Goal: Information Seeking & Learning: Learn about a topic

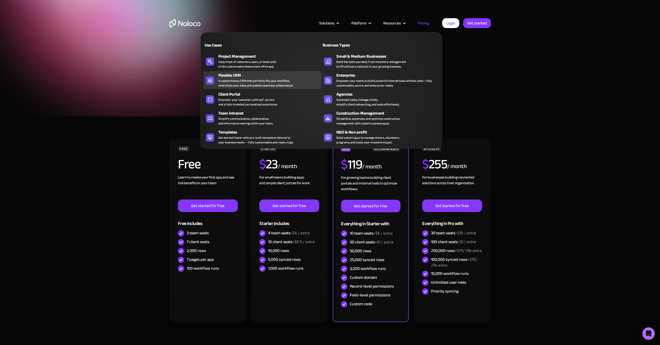
click at [251, 87] on div "A custom Noloco CRM that perfectly fits your workflow, centralizes your data, a…" at bounding box center [255, 82] width 75 height 9
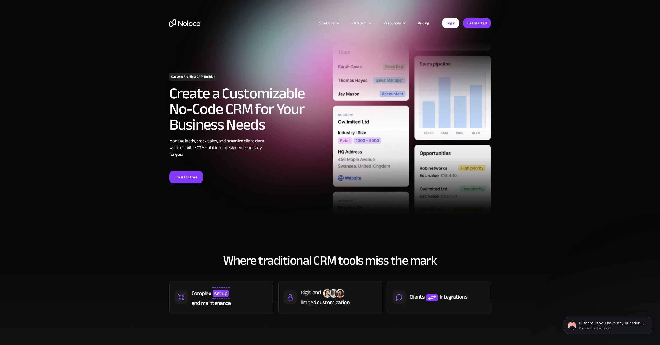
scroll to position [35, 0]
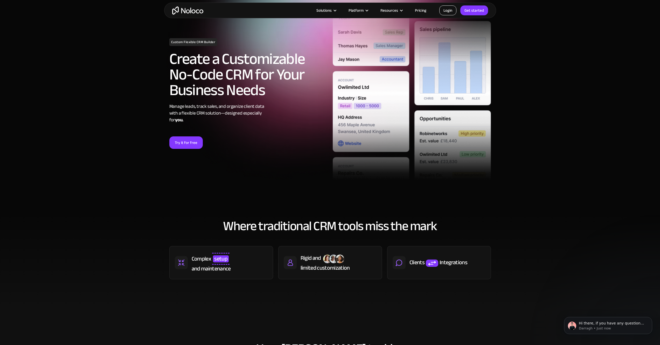
click at [452, 11] on link "Login" at bounding box center [448, 10] width 17 height 10
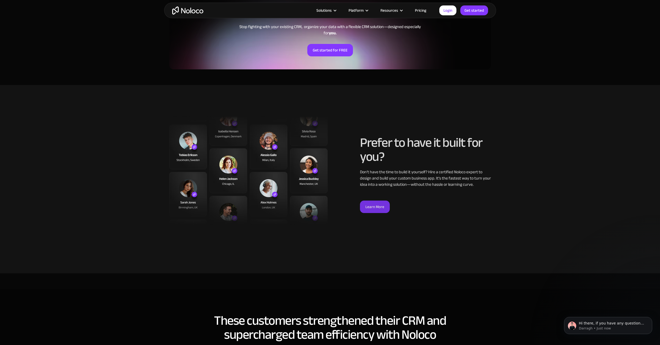
scroll to position [1063, 0]
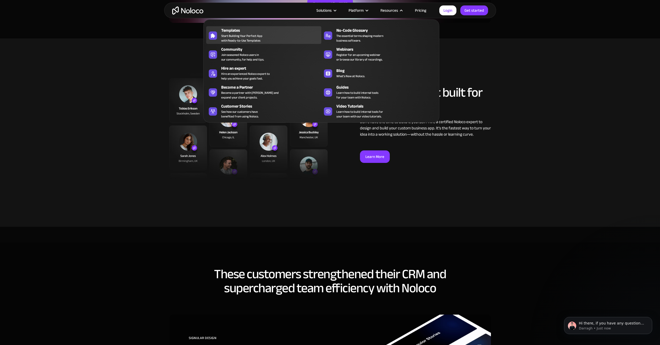
click at [258, 39] on span "Start Building Your Perfect App with Ready-to-Use Templates" at bounding box center [241, 37] width 41 height 9
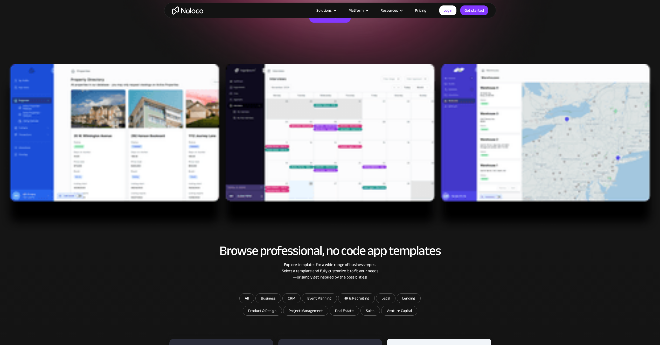
scroll to position [111, 0]
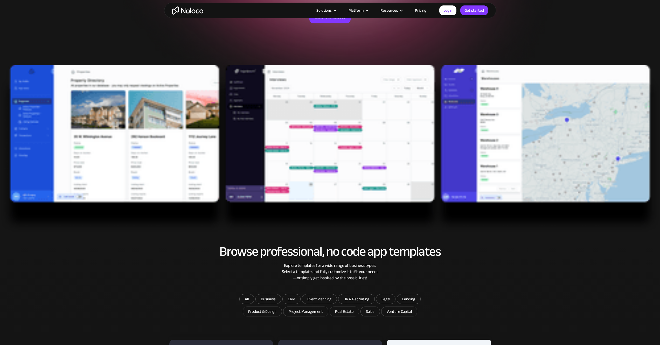
click at [516, 130] on img at bounding box center [330, 149] width 660 height 168
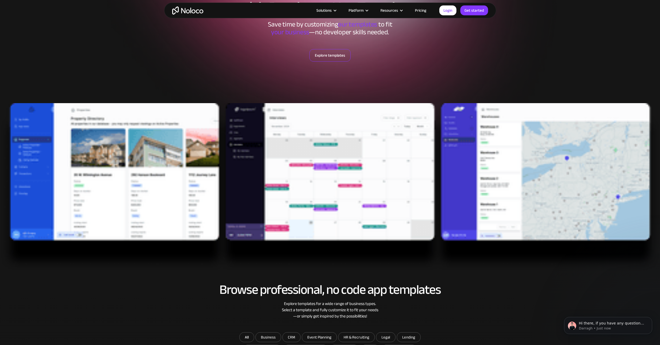
click at [338, 50] on link "Explore templates" at bounding box center [330, 55] width 41 height 12
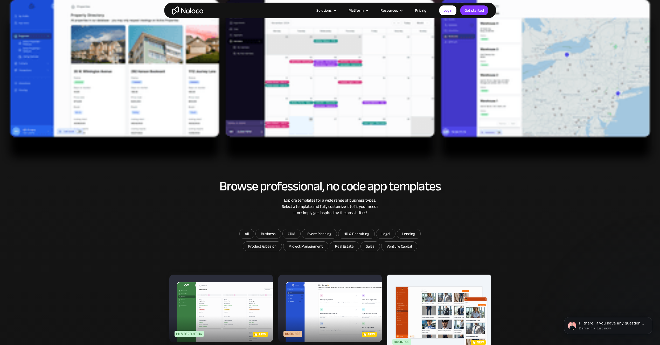
scroll to position [159, 0]
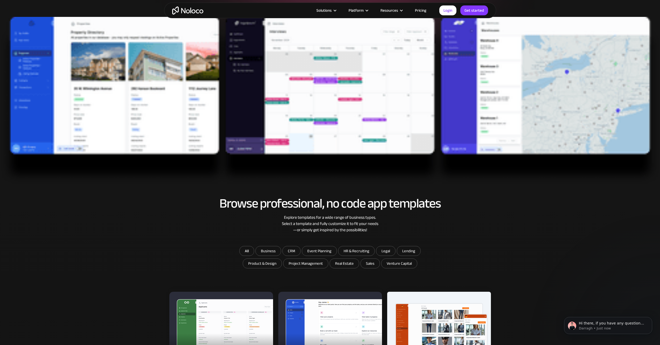
click at [474, 113] on img at bounding box center [330, 101] width 660 height 168
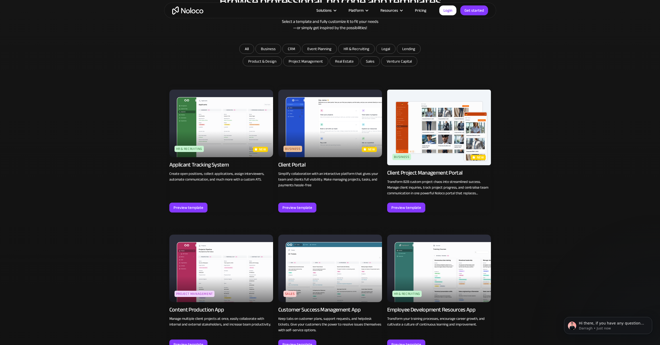
scroll to position [378, 0]
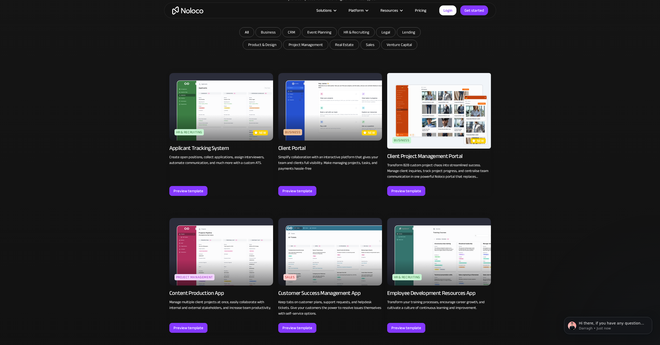
click at [342, 111] on img at bounding box center [330, 106] width 104 height 67
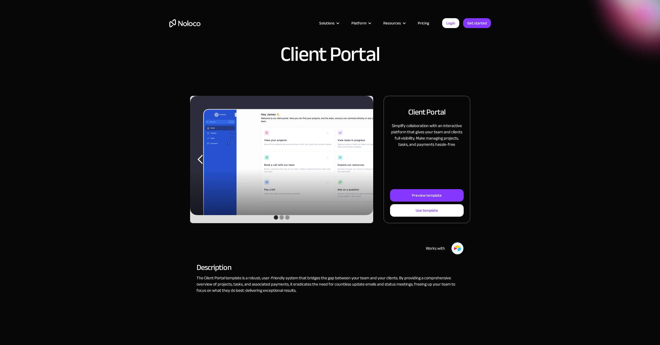
scroll to position [25, 0]
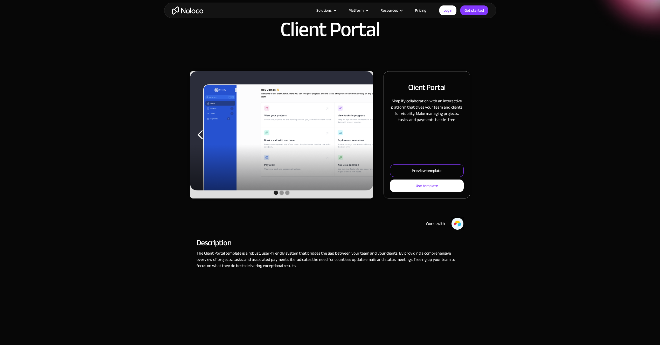
click at [439, 175] on link "Preview template" at bounding box center [426, 170] width 73 height 12
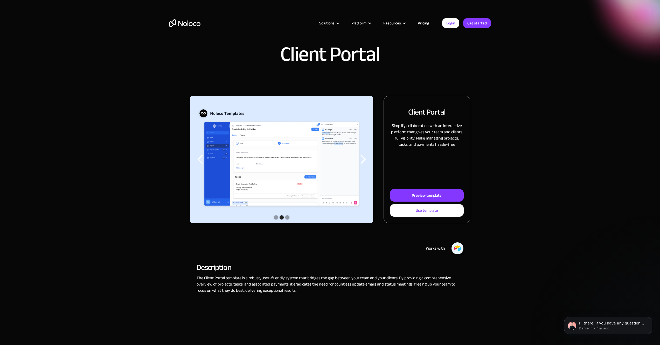
scroll to position [2, 0]
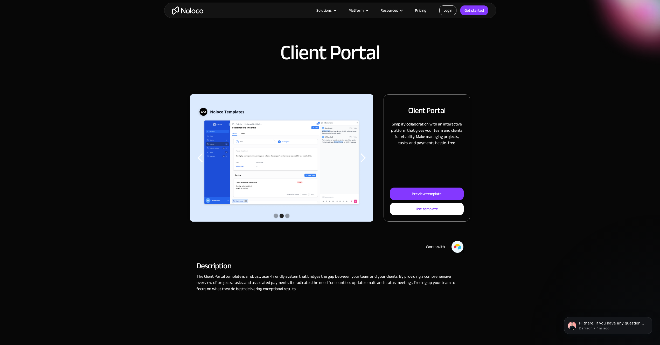
click at [455, 13] on link "Login" at bounding box center [448, 10] width 17 height 10
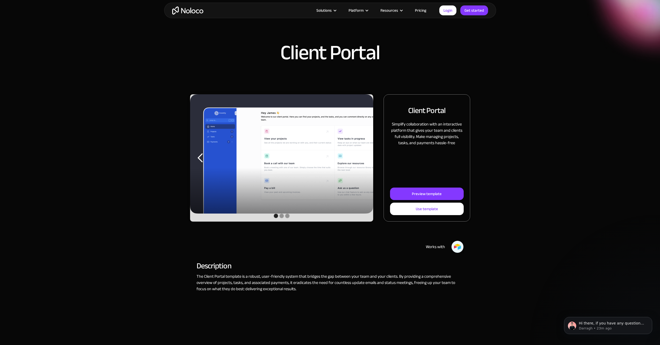
click at [420, 11] on link "Pricing" at bounding box center [421, 10] width 24 height 7
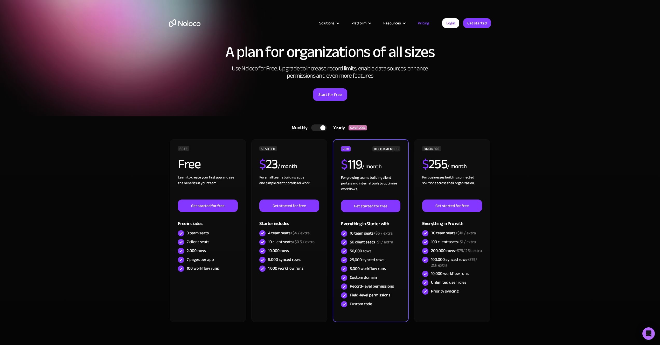
click at [320, 128] on div at bounding box center [319, 127] width 16 height 7
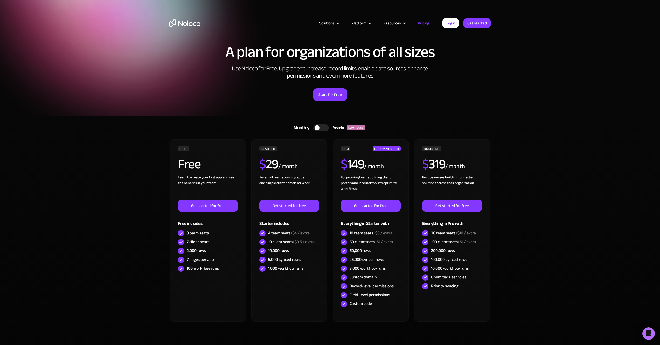
click at [320, 128] on div at bounding box center [321, 127] width 16 height 7
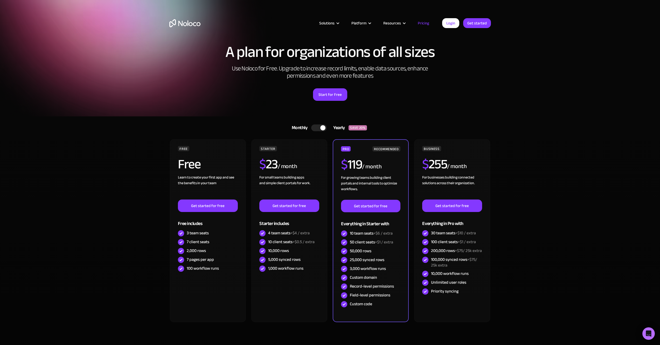
click at [320, 128] on div at bounding box center [319, 127] width 16 height 7
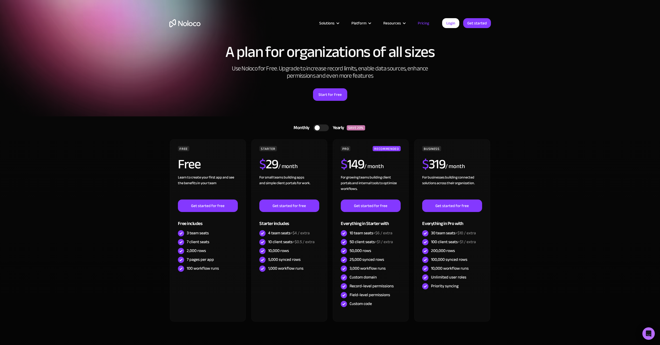
click at [320, 128] on div at bounding box center [321, 127] width 16 height 7
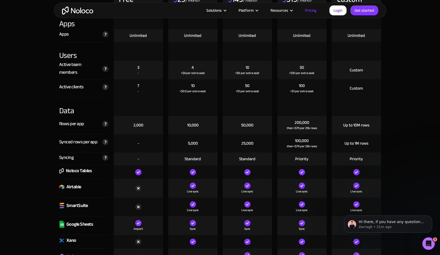
scroll to position [577, 0]
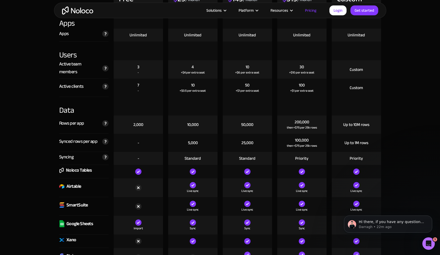
click at [243, 122] on div "50,000" at bounding box center [247, 125] width 12 height 6
